Goal: Task Accomplishment & Management: Use online tool/utility

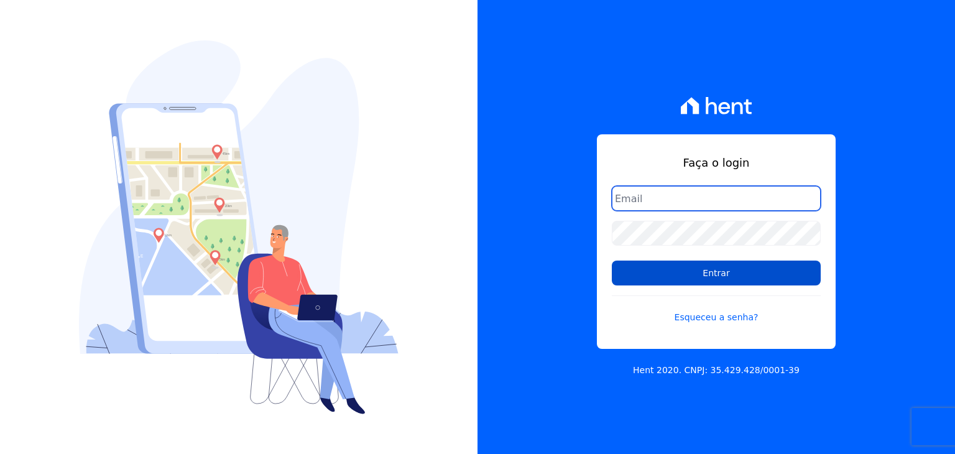
type input "[EMAIL_ADDRESS][DOMAIN_NAME]"
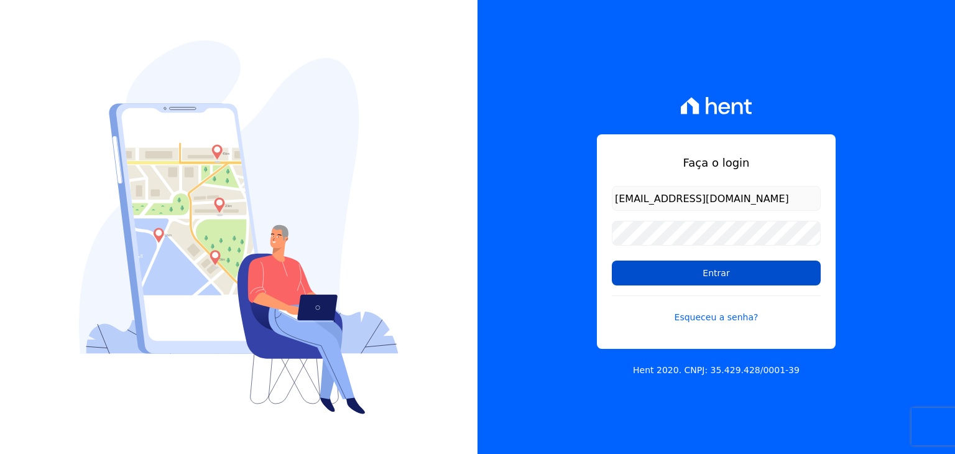
click at [695, 275] on input "Entrar" at bounding box center [716, 273] width 209 height 25
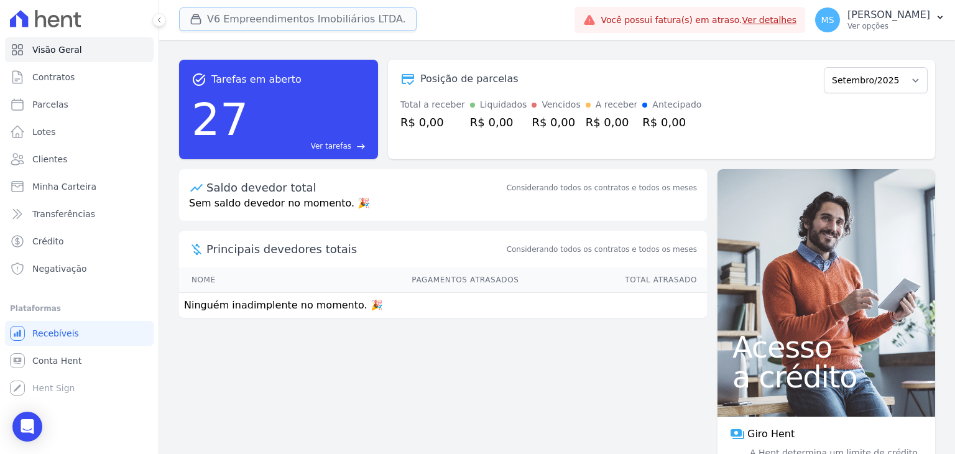
click at [242, 13] on button "V6 Empreendimentos Imobiliários LTDA." at bounding box center [297, 19] width 237 height 24
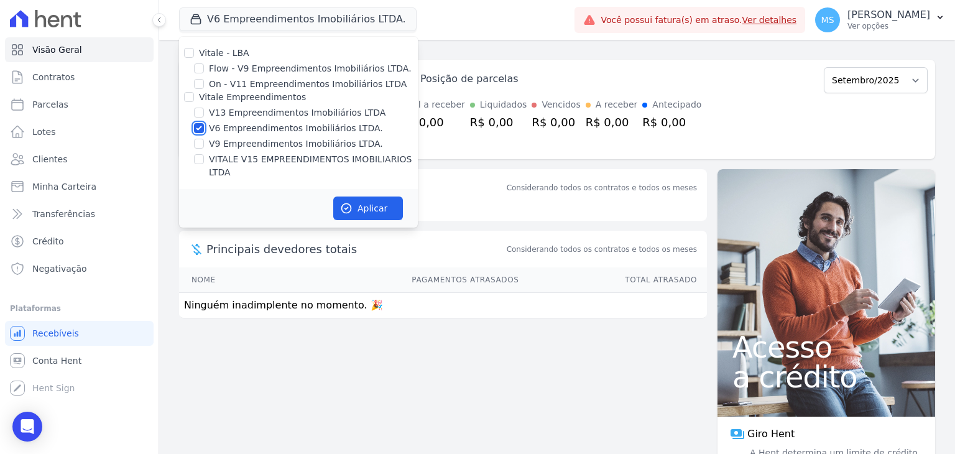
click at [199, 130] on input "V6 Empreendimentos Imobiliários LTDA." at bounding box center [199, 128] width 10 height 10
checkbox input "false"
click at [204, 108] on div "V13 Empreendimentos Imobiliários LTDA" at bounding box center [298, 112] width 239 height 13
click at [200, 115] on input "V13 Empreendimentos Imobiliários LTDA" at bounding box center [199, 113] width 10 height 10
checkbox input "true"
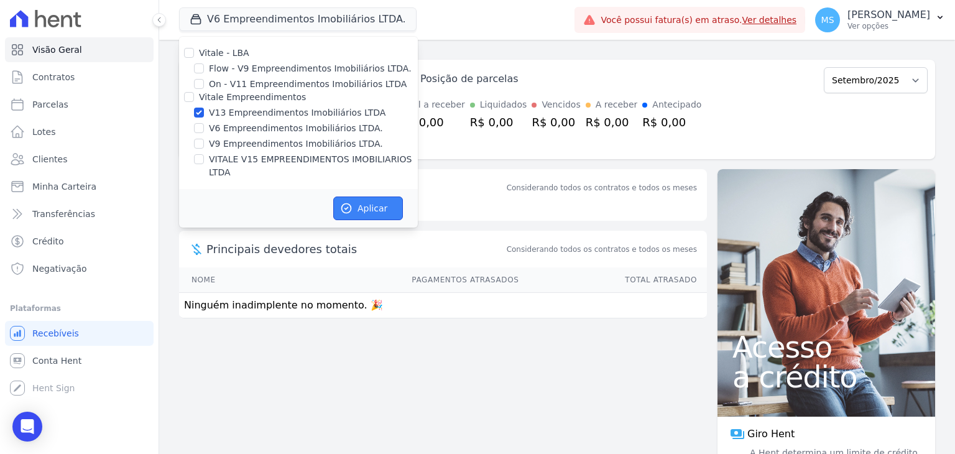
click at [357, 196] on button "Aplicar" at bounding box center [368, 208] width 70 height 24
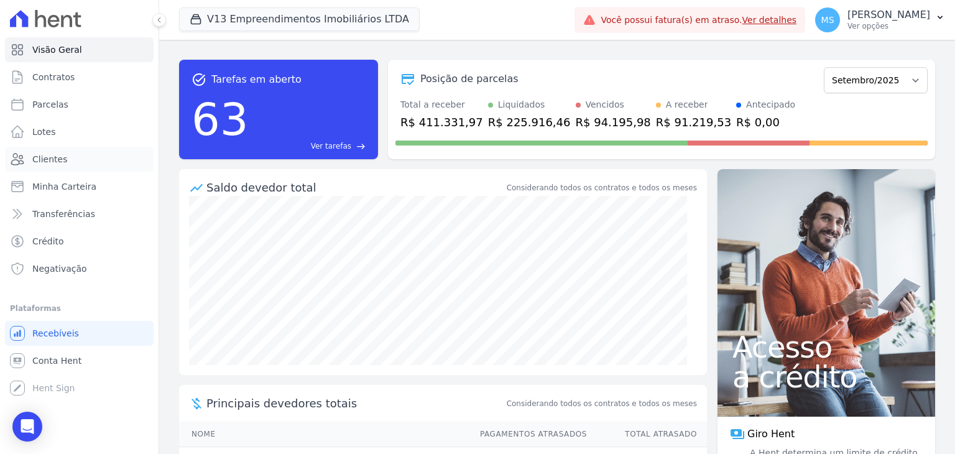
click at [40, 160] on span "Clientes" at bounding box center [49, 159] width 35 height 12
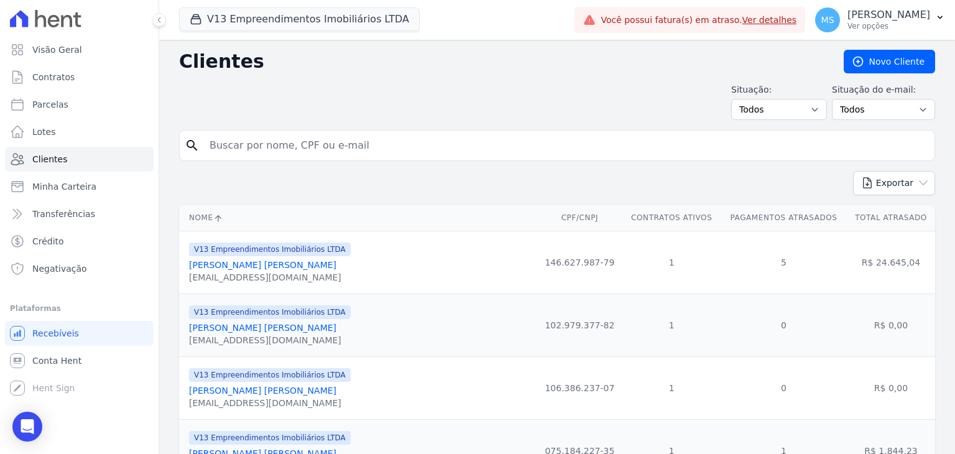
click at [291, 144] on input "search" at bounding box center [565, 145] width 727 height 25
type input "eliete"
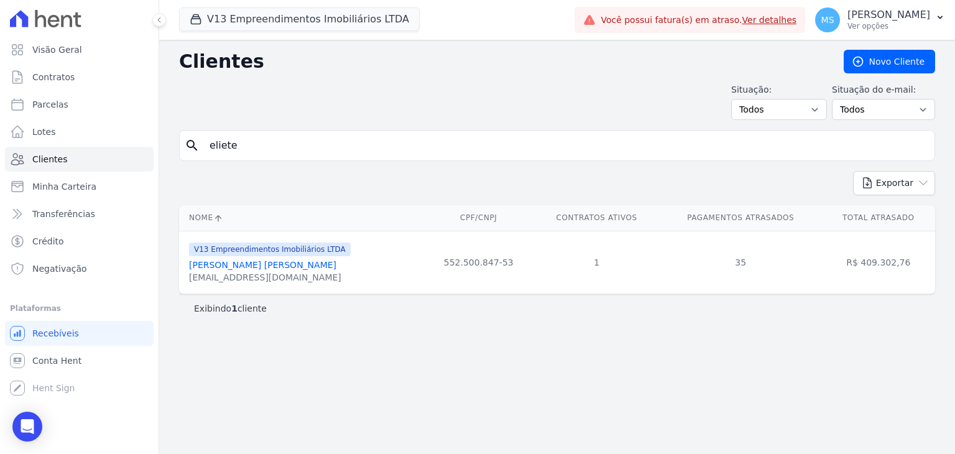
click at [251, 269] on link "Eliete Nagel Muller" at bounding box center [262, 265] width 147 height 10
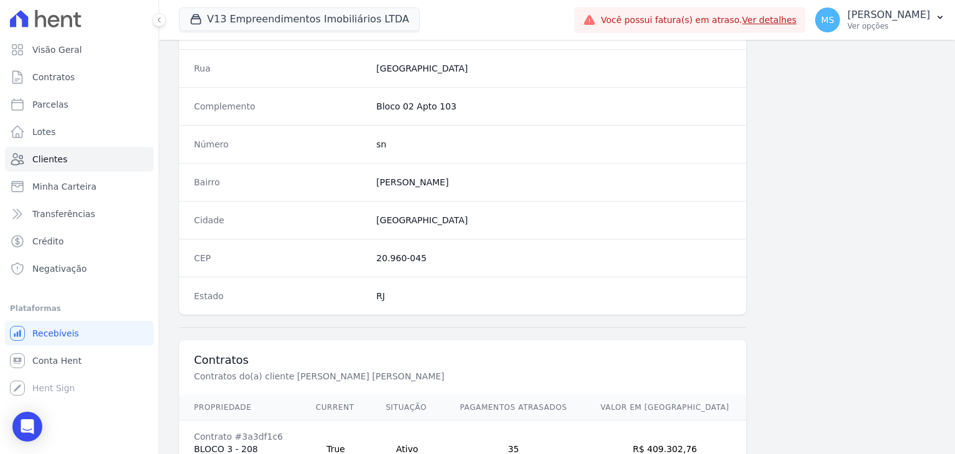
scroll to position [706, 0]
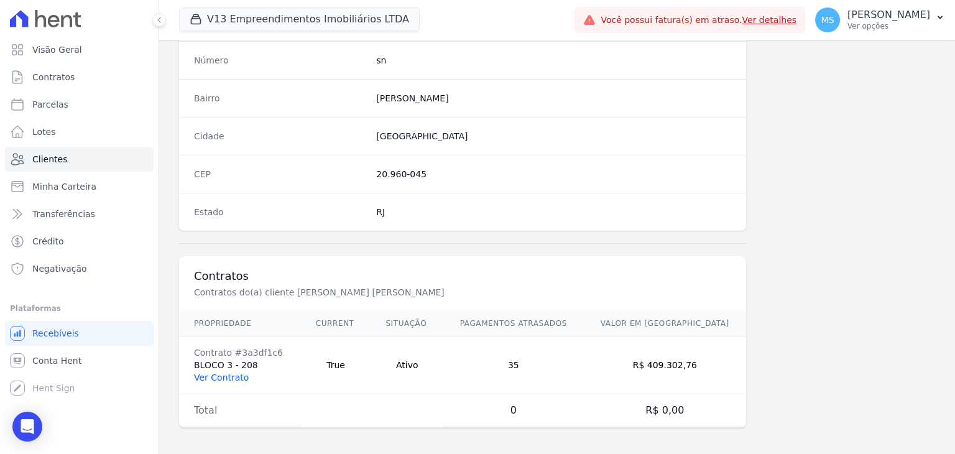
click at [233, 373] on link "Ver Contrato" at bounding box center [221, 377] width 55 height 10
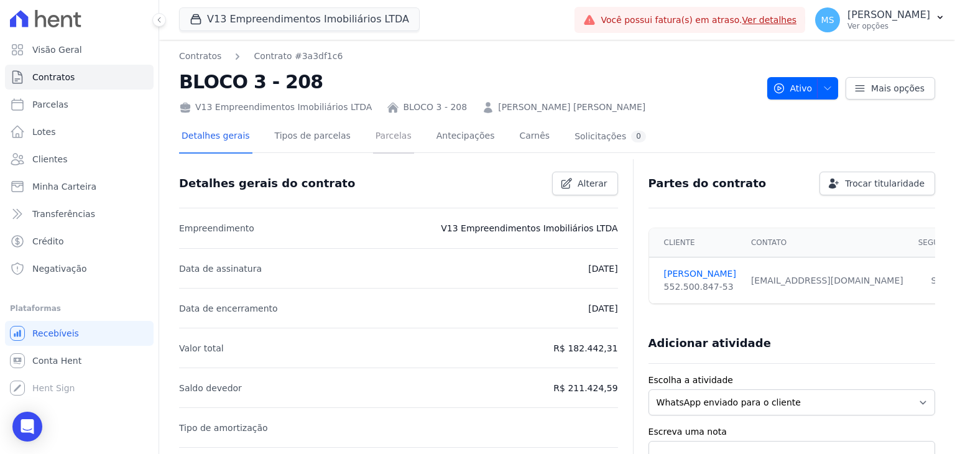
click at [373, 136] on link "Parcelas" at bounding box center [393, 137] width 41 height 33
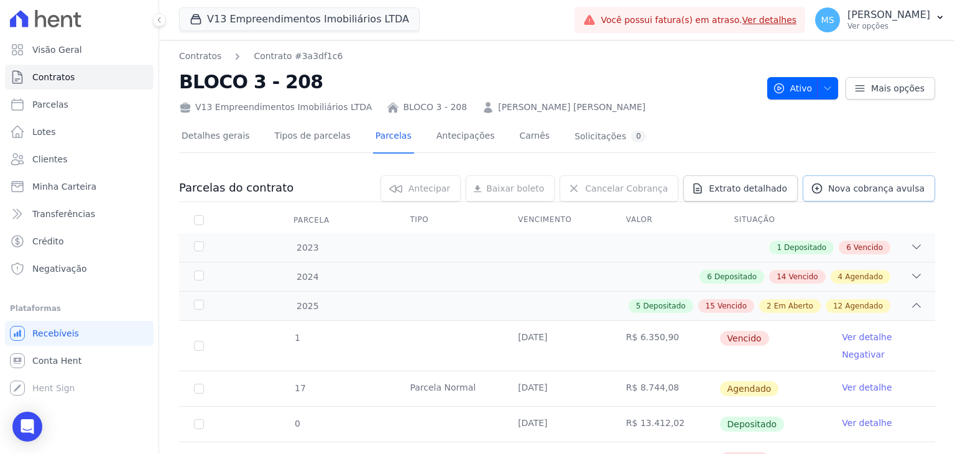
click at [842, 188] on span "Nova cobrança avulsa" at bounding box center [876, 188] width 96 height 12
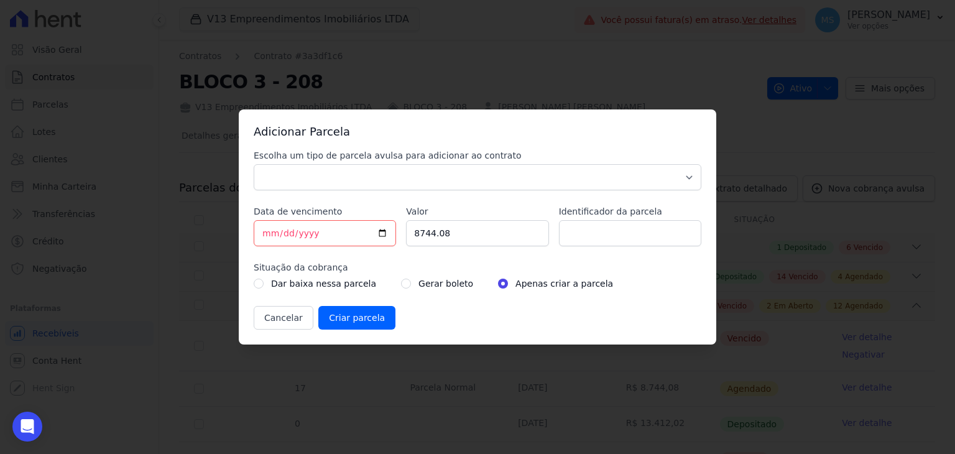
click at [297, 191] on div "Escolha um tipo de parcela avulsa para adicionar ao contrato Parcela Normal Sin…" at bounding box center [478, 239] width 448 height 180
click at [303, 180] on select "Parcela Normal Sinal Caução Intercalada Chaves Pré Chaves Pós Chaves Taxas Quit…" at bounding box center [478, 177] width 448 height 26
select select "others"
click at [254, 164] on select "Parcela Normal Sinal Caução Intercalada Chaves Pré Chaves Pós Chaves Taxas Quit…" at bounding box center [478, 177] width 448 height 26
click at [265, 222] on input "2025-09-29" at bounding box center [325, 233] width 142 height 26
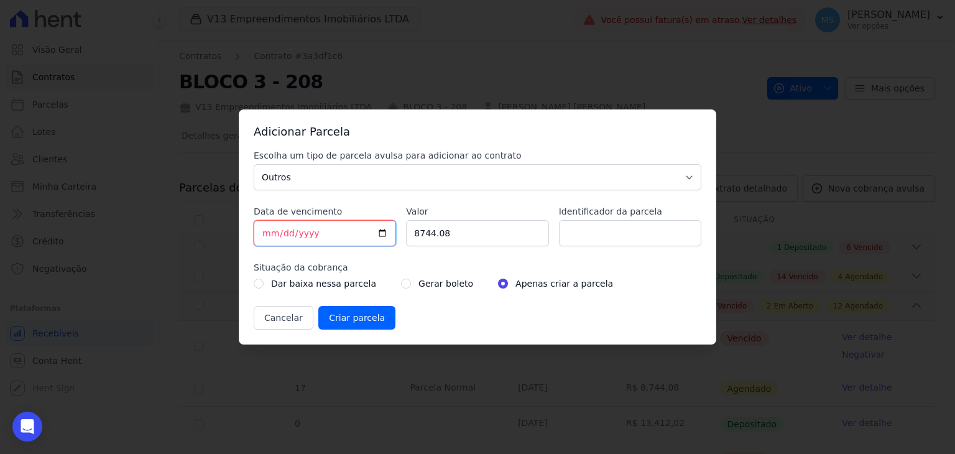
type input "2025-09-30"
type input "5000.00"
type input "V"
type input "BOLETO AVULSO - ACORDO"
click at [401, 280] on input "radio" at bounding box center [406, 284] width 10 height 10
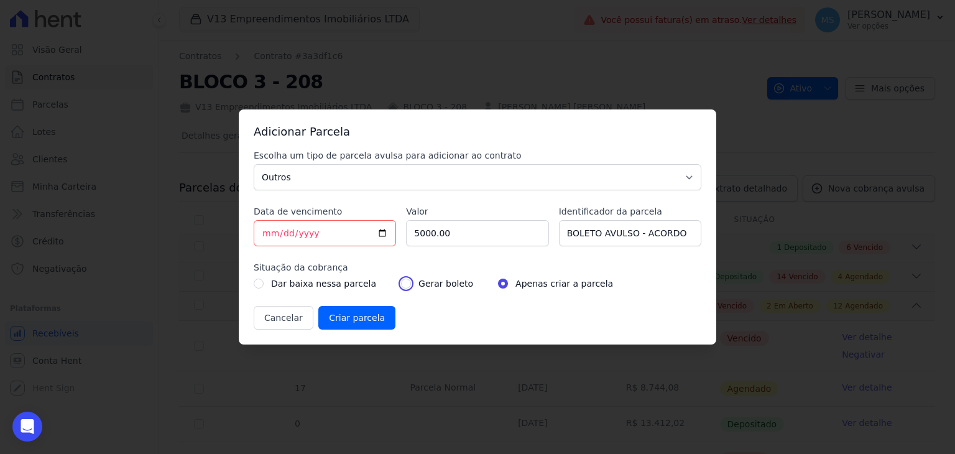
radio input "true"
click at [370, 315] on input "Criar parcela" at bounding box center [356, 318] width 77 height 24
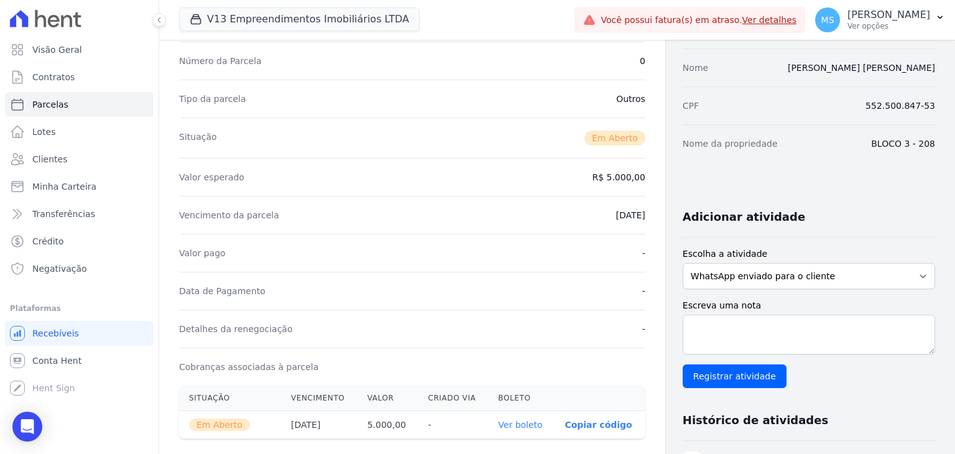
scroll to position [249, 0]
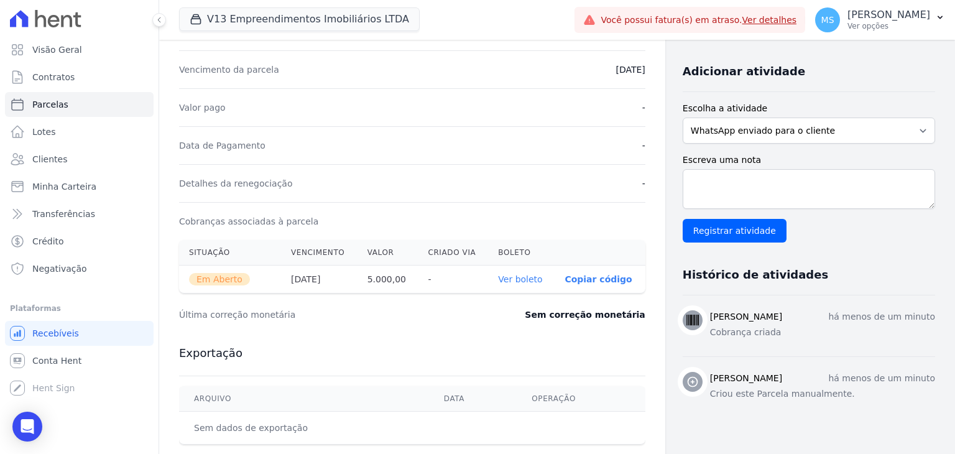
click at [528, 279] on link "Ver boleto" at bounding box center [520, 279] width 44 height 10
